Goal: Task Accomplishment & Management: Use online tool/utility

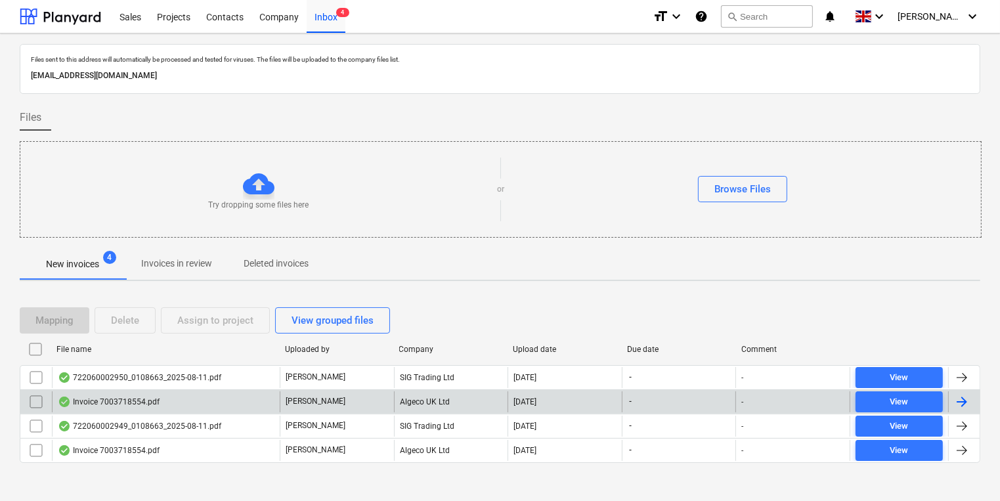
click at [203, 400] on div "Invoice 7003718554.pdf" at bounding box center [166, 401] width 228 height 21
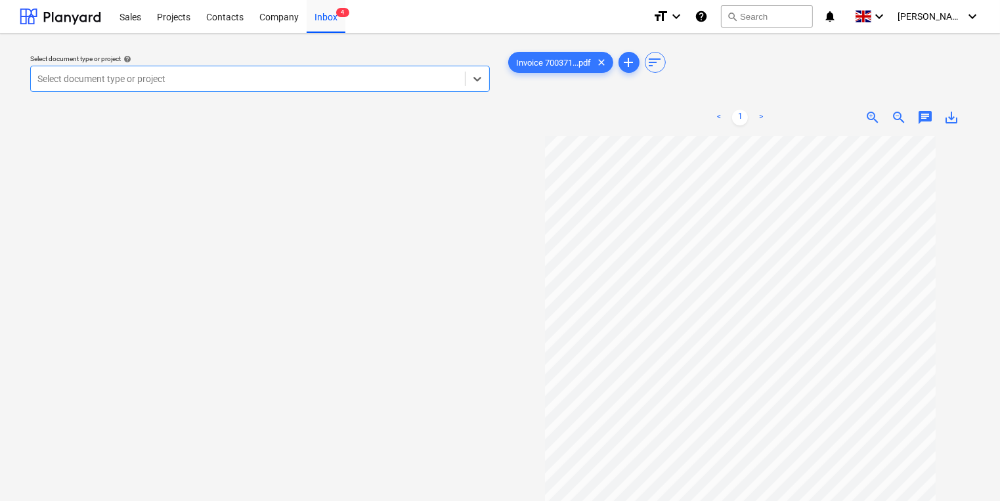
click at [341, 74] on div at bounding box center [247, 78] width 421 height 13
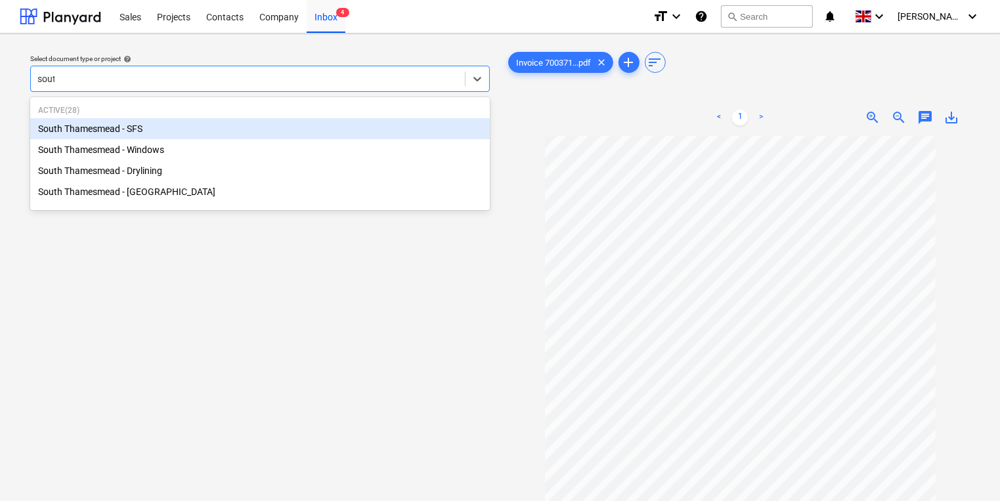
type input "south"
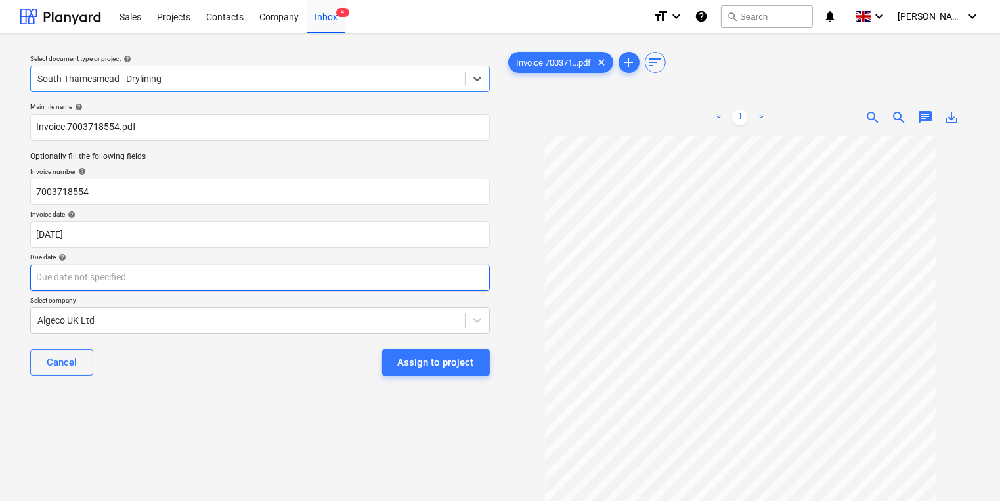
click at [179, 280] on body "Sales Projects Contacts Company Inbox 4 format_size keyboard_arrow_down help se…" at bounding box center [500, 250] width 1000 height 501
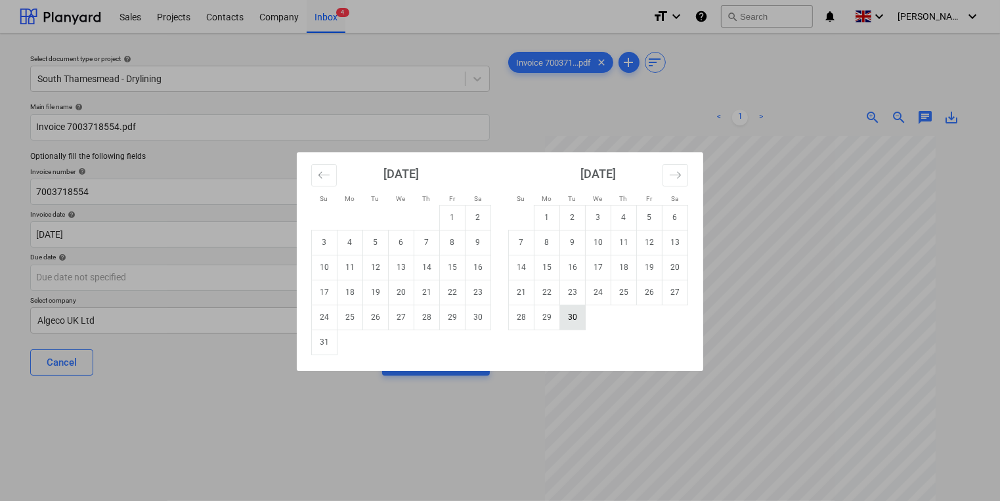
click at [574, 322] on td "30" at bounding box center [573, 317] width 26 height 25
type input "[DATE]"
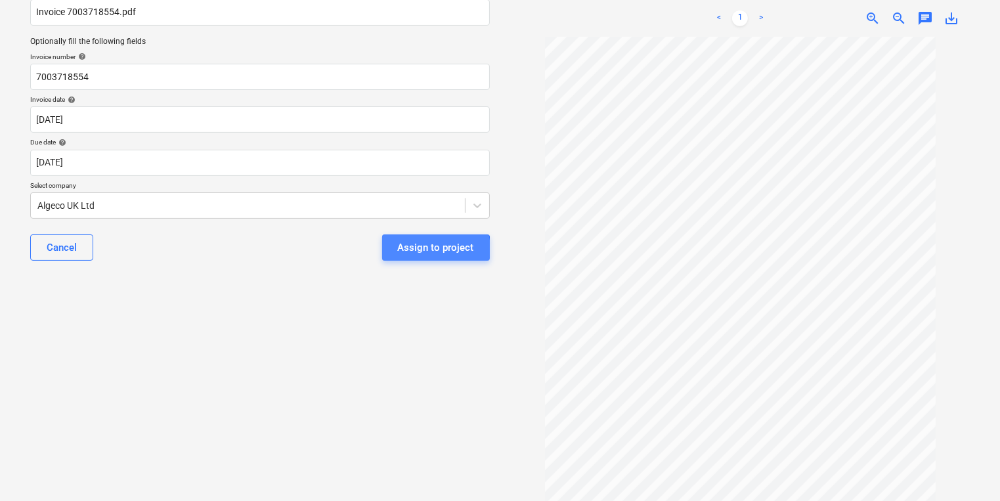
click at [422, 249] on div "Assign to project" at bounding box center [436, 247] width 76 height 17
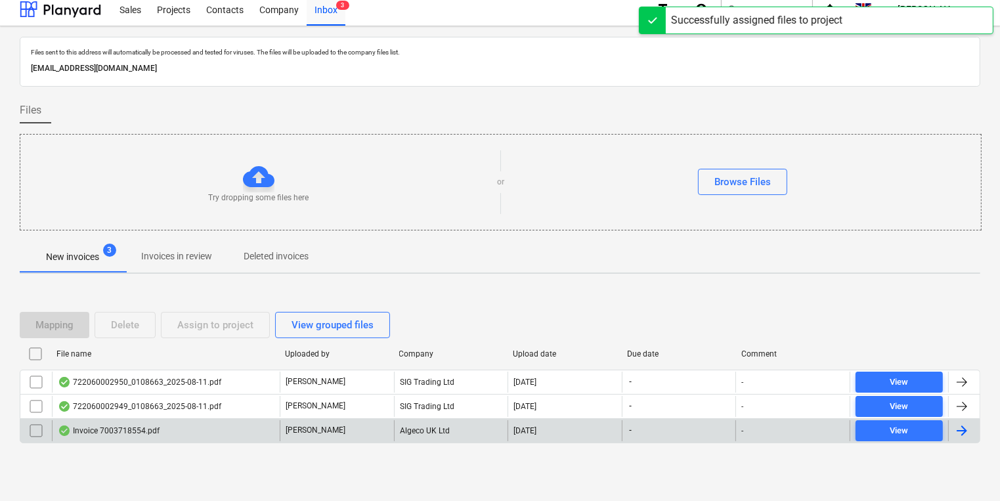
click at [213, 424] on div "Invoice 7003718554.pdf" at bounding box center [166, 430] width 228 height 21
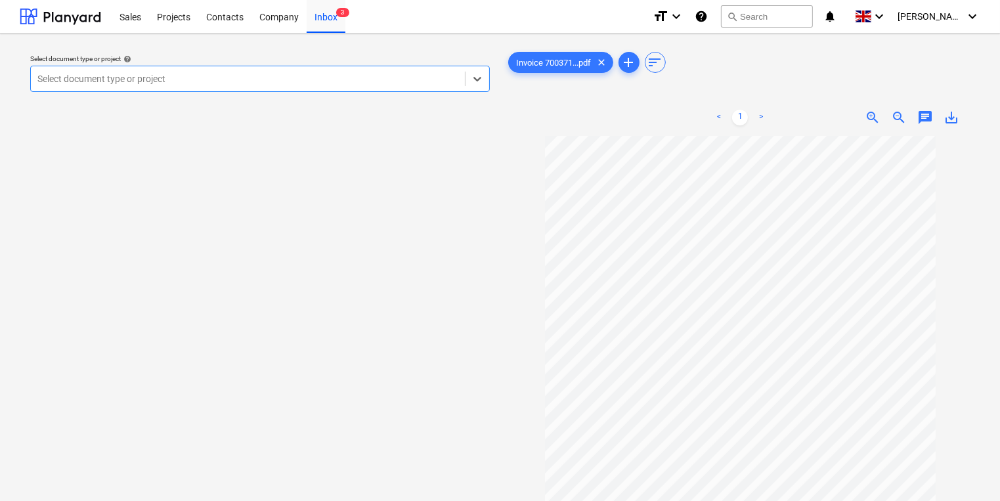
click at [240, 74] on div at bounding box center [247, 78] width 421 height 13
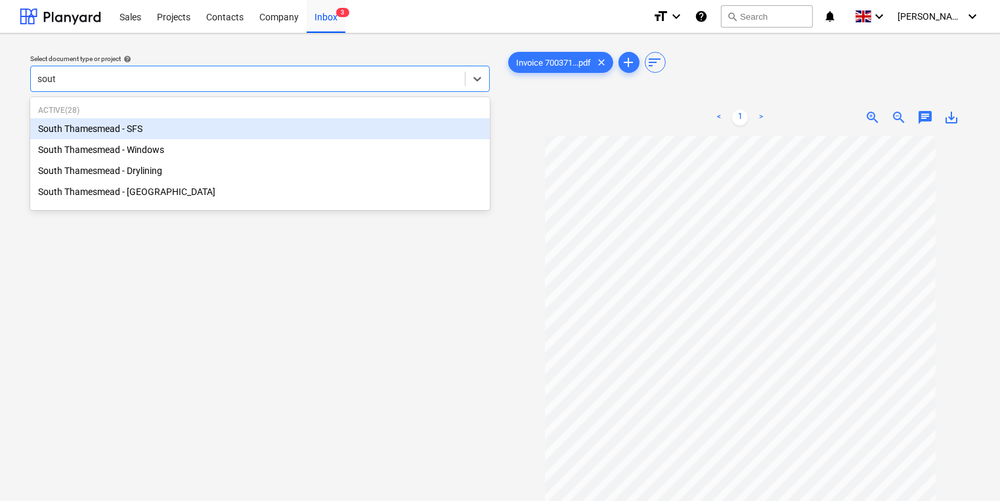
type input "south"
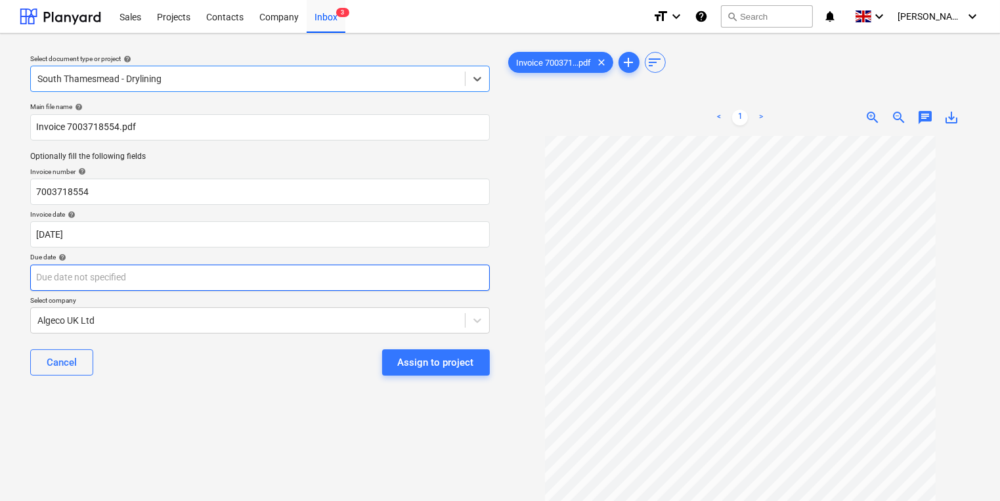
click at [239, 281] on body "Sales Projects Contacts Company Inbox 3 format_size keyboard_arrow_down help se…" at bounding box center [500, 250] width 1000 height 501
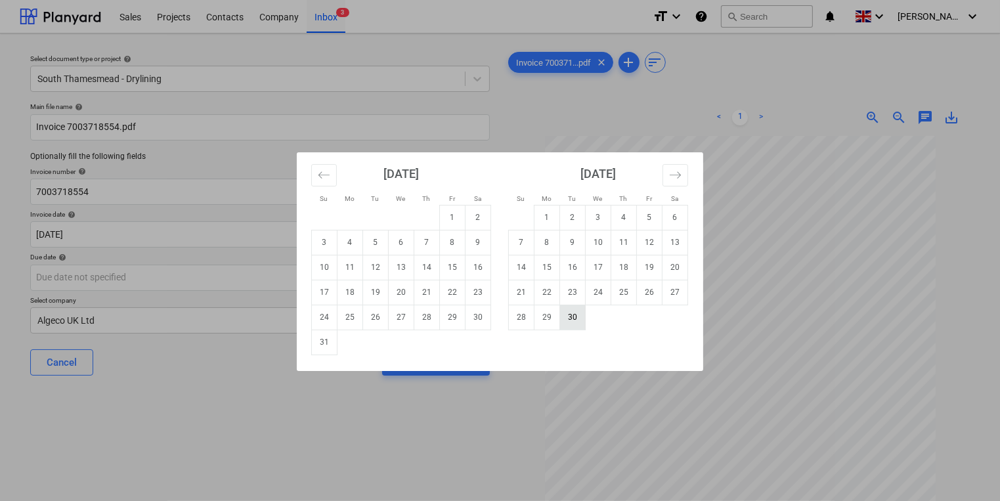
click at [578, 320] on td "30" at bounding box center [573, 317] width 26 height 25
type input "[DATE]"
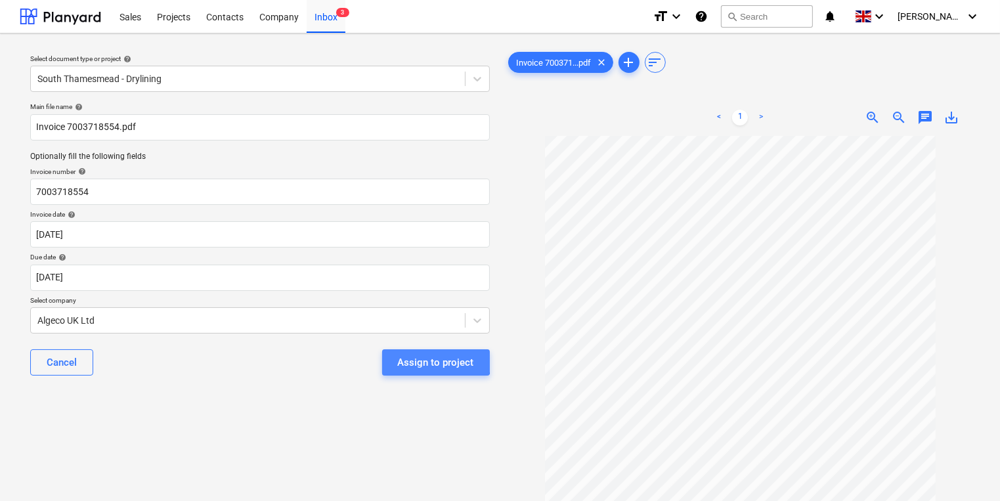
click at [412, 354] on div "Assign to project" at bounding box center [436, 362] width 76 height 17
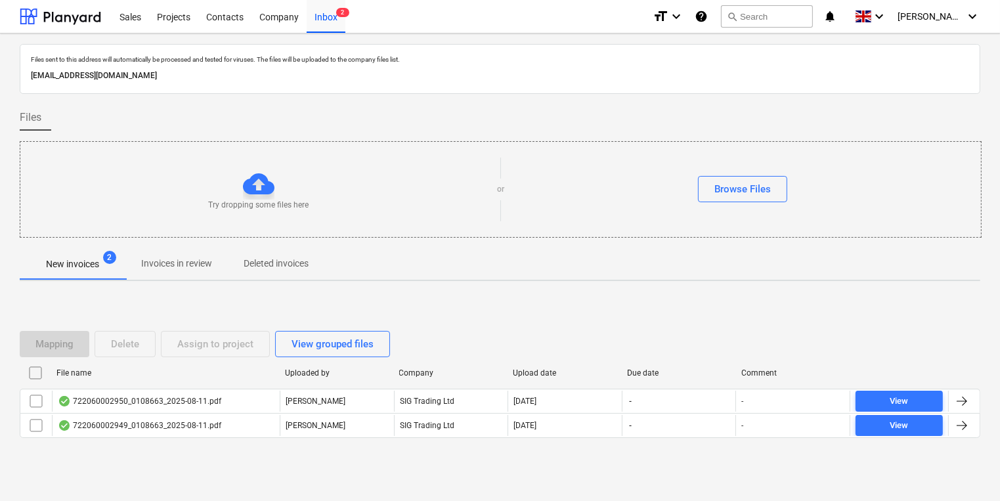
drag, startPoint x: 0, startPoint y: 145, endPoint x: -20, endPoint y: 162, distance: 26.1
click at [0, 162] on html "Sales Projects Contacts Company Inbox 2 format_size keyboard_arrow_down help se…" at bounding box center [500, 250] width 1000 height 501
